Goal: Find specific page/section: Find specific page/section

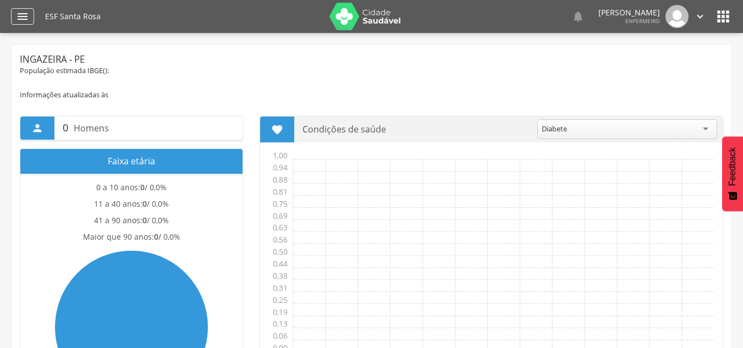
click at [20, 17] on icon "" at bounding box center [22, 16] width 13 height 13
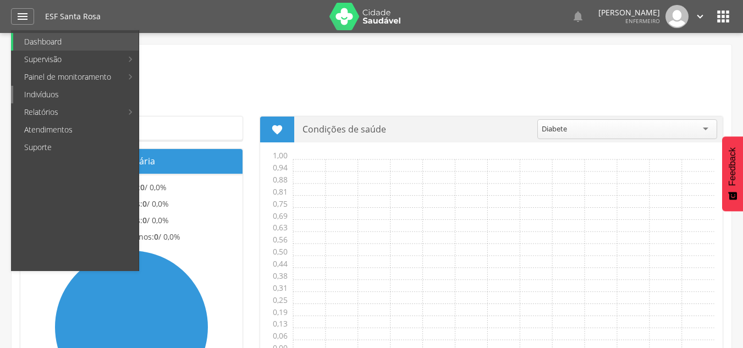
click at [50, 94] on link "Indivíduos" at bounding box center [75, 95] width 125 height 18
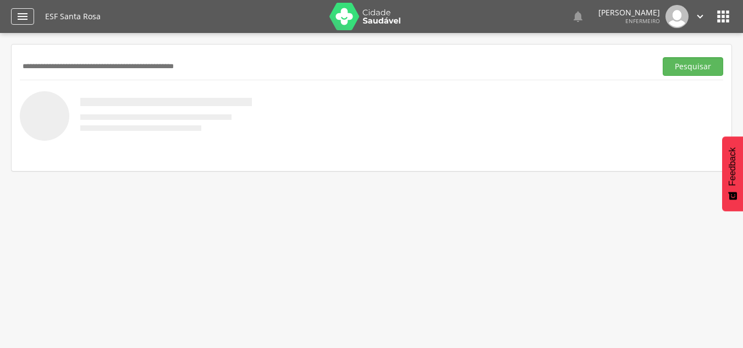
click at [20, 22] on icon "" at bounding box center [22, 16] width 13 height 13
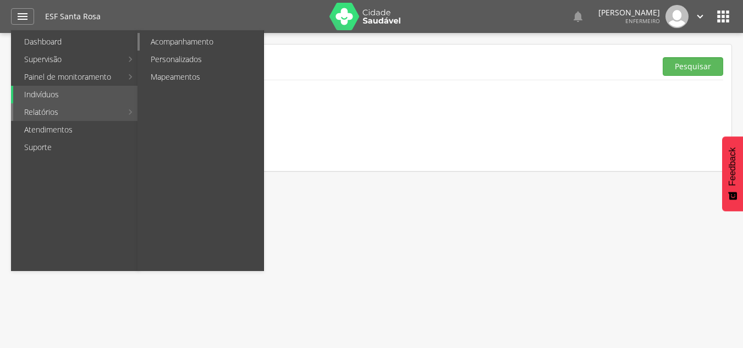
click at [198, 36] on link "Acompanhamento" at bounding box center [202, 42] width 124 height 18
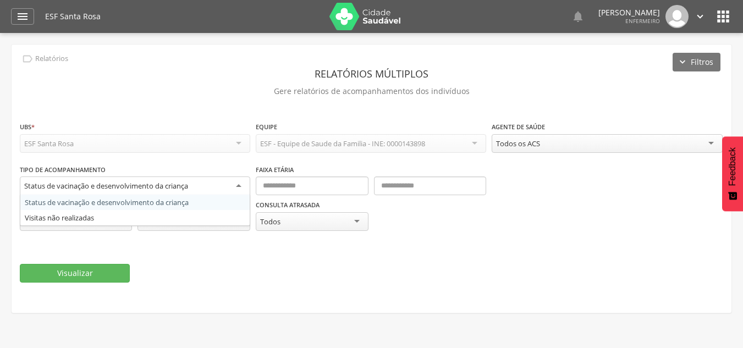
click at [238, 185] on div "Status de vacinação e desenvolvimento da criança" at bounding box center [135, 187] width 231 height 20
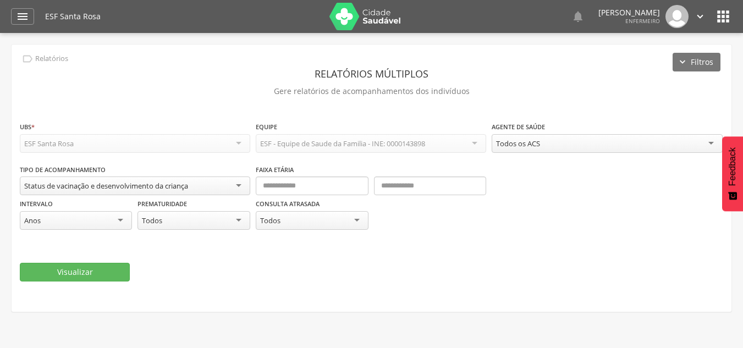
click at [216, 253] on fieldset "**********" at bounding box center [372, 201] width 704 height 161
click at [23, 11] on icon "" at bounding box center [22, 16] width 13 height 13
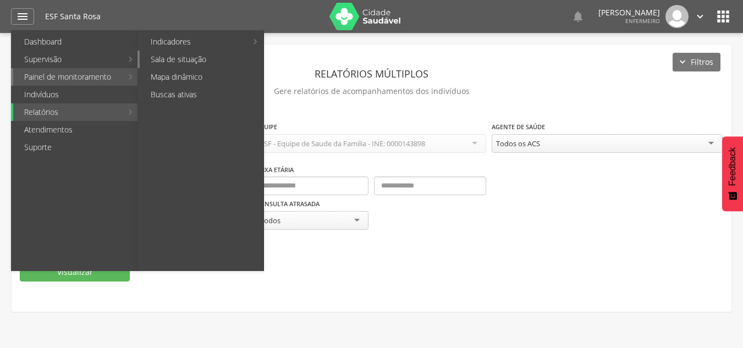
click at [155, 63] on link "Sala de situação" at bounding box center [202, 60] width 124 height 18
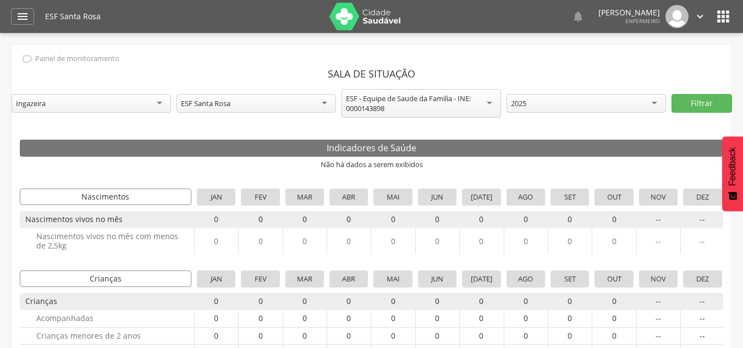
click at [701, 13] on icon "" at bounding box center [700, 16] width 12 height 12
click at [646, 57] on link "Sair" at bounding box center [662, 64] width 87 height 14
